Goal: Register for event/course

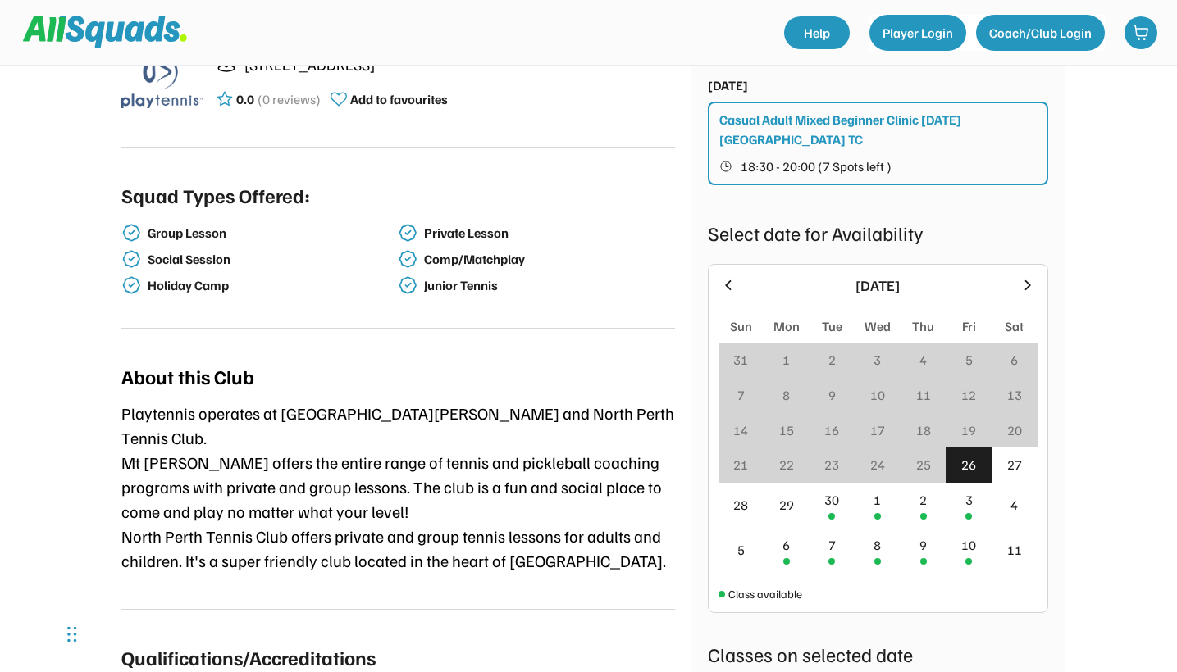
scroll to position [459, 0]
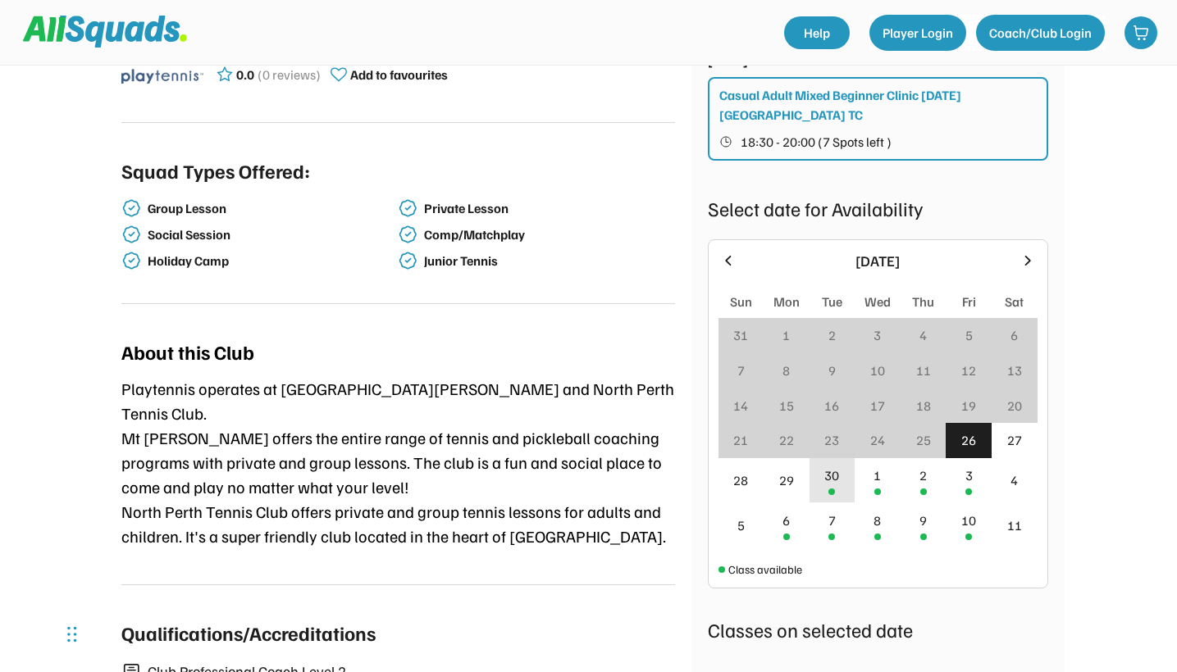
click at [834, 489] on div at bounding box center [831, 492] width 7 height 7
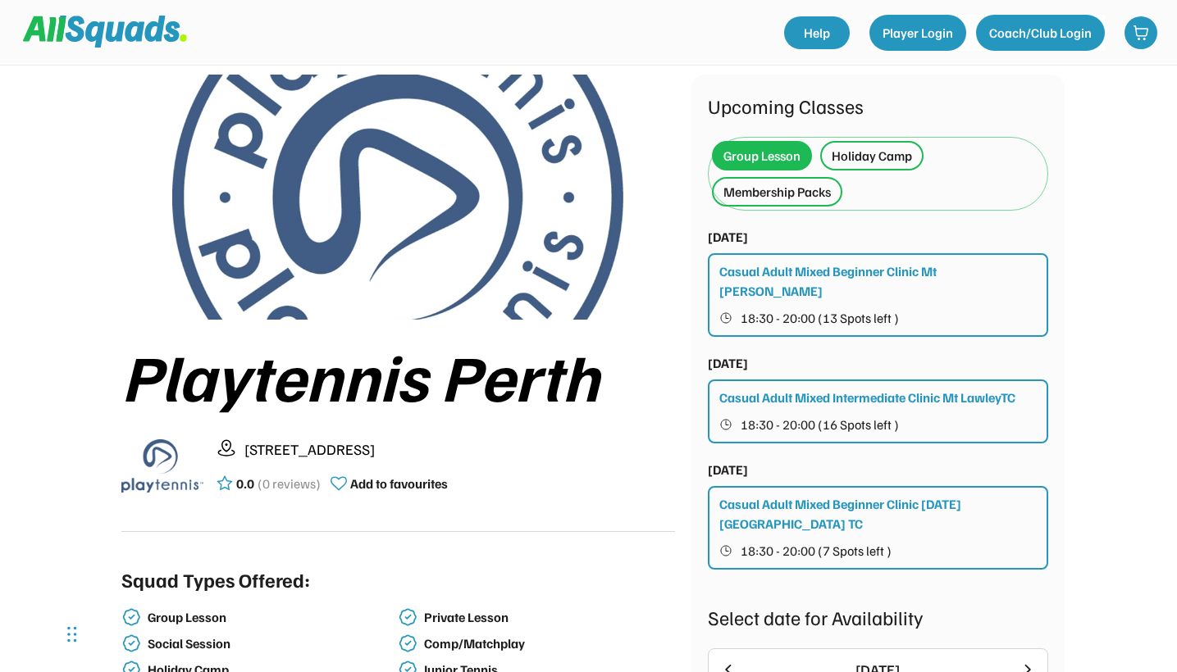
scroll to position [48, 0]
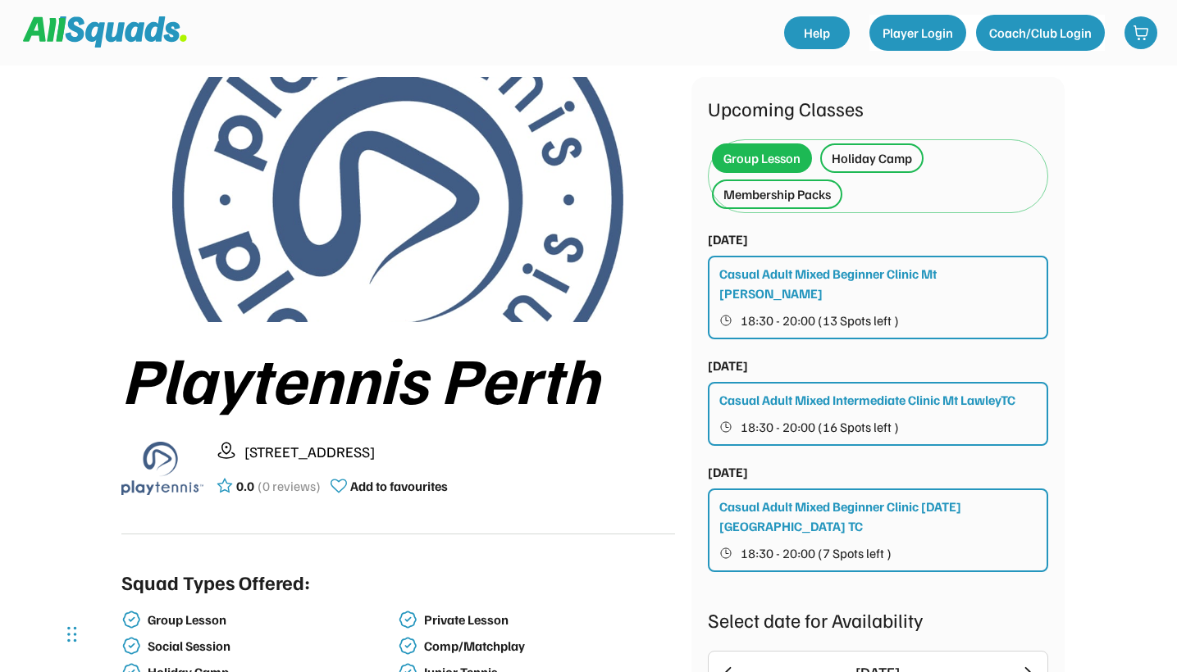
click at [846, 166] on div "Holiday Camp" at bounding box center [871, 158] width 80 height 20
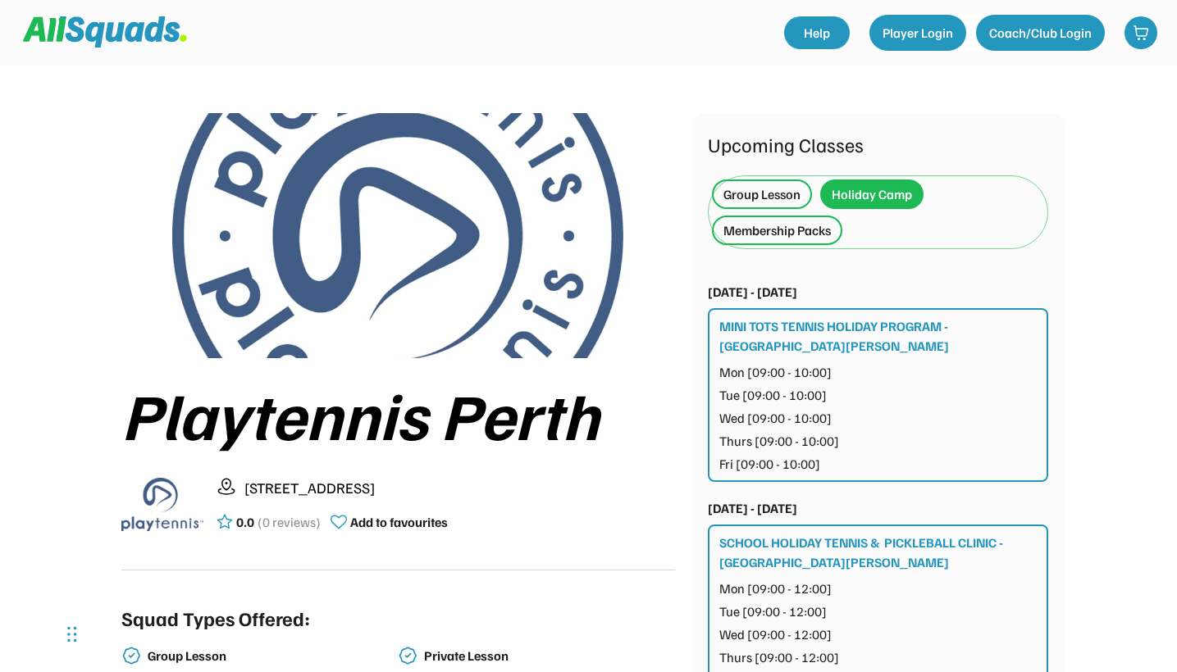
scroll to position [11, 0]
